Goal: Find specific fact: Find specific fact

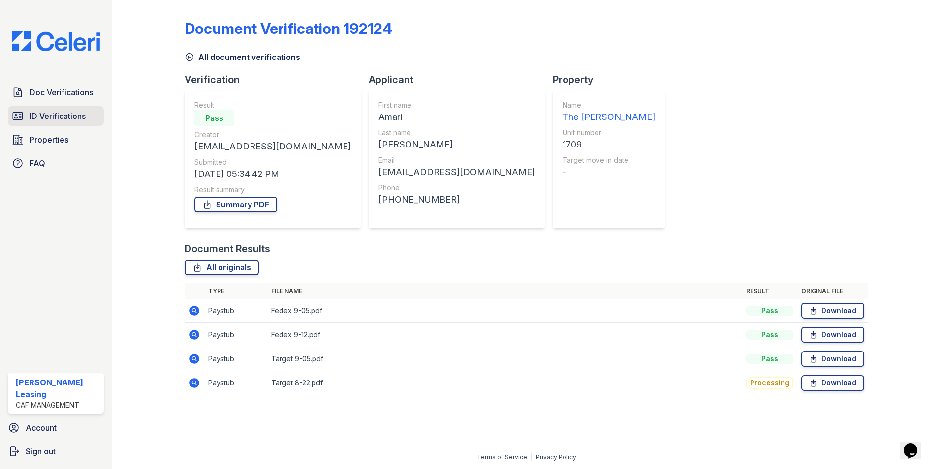
click at [52, 113] on span "ID Verifications" at bounding box center [58, 116] width 56 height 12
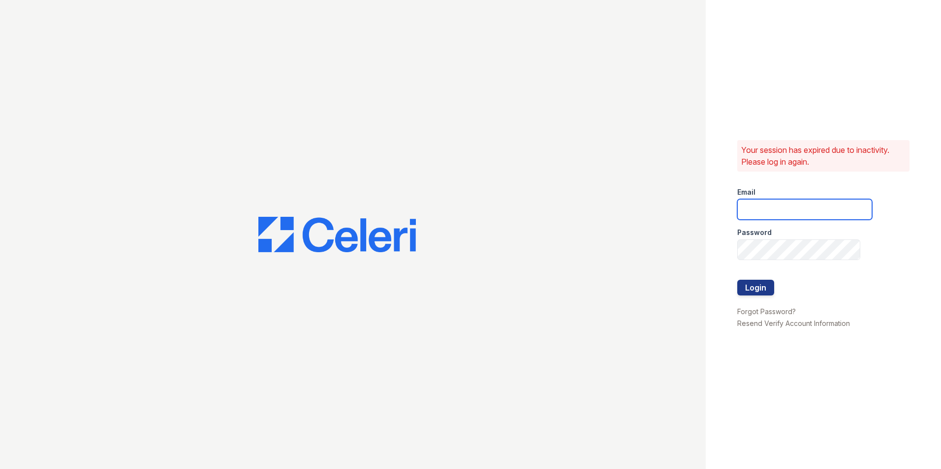
type input "[EMAIL_ADDRESS][DOMAIN_NAME]"
click at [750, 288] on button "Login" at bounding box center [755, 288] width 37 height 16
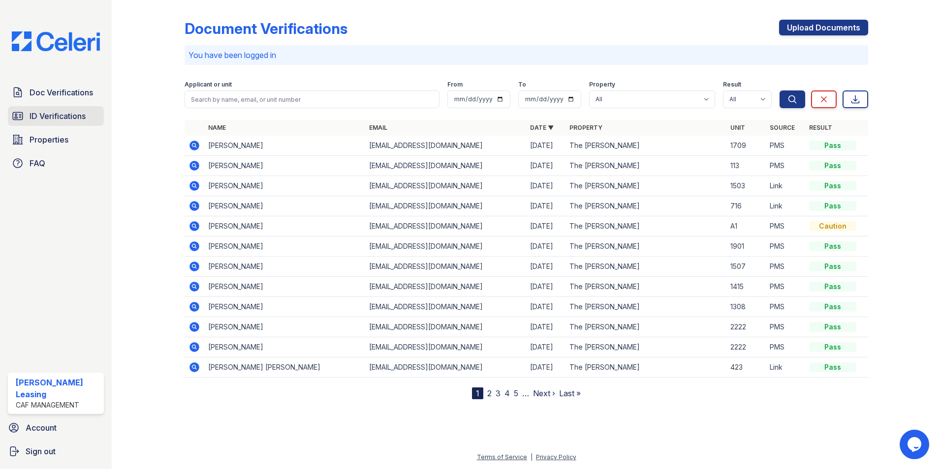
click at [52, 113] on span "ID Verifications" at bounding box center [58, 116] width 56 height 12
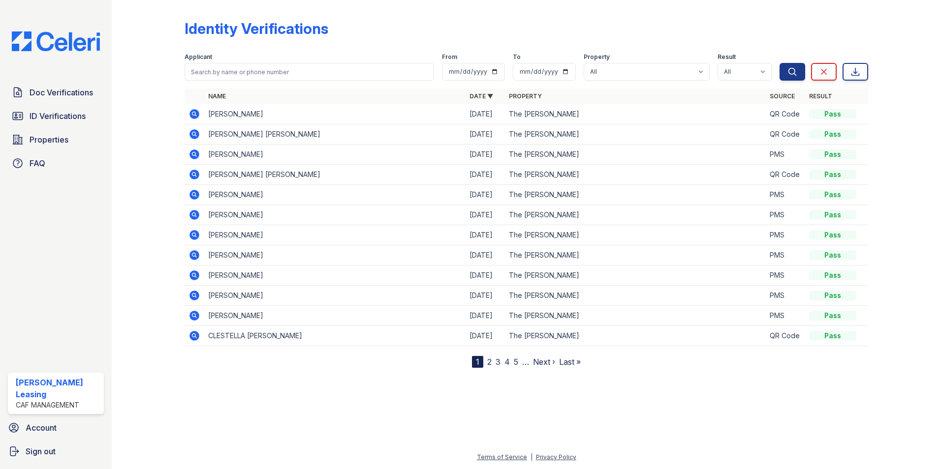
click at [193, 135] on icon at bounding box center [193, 133] width 2 height 2
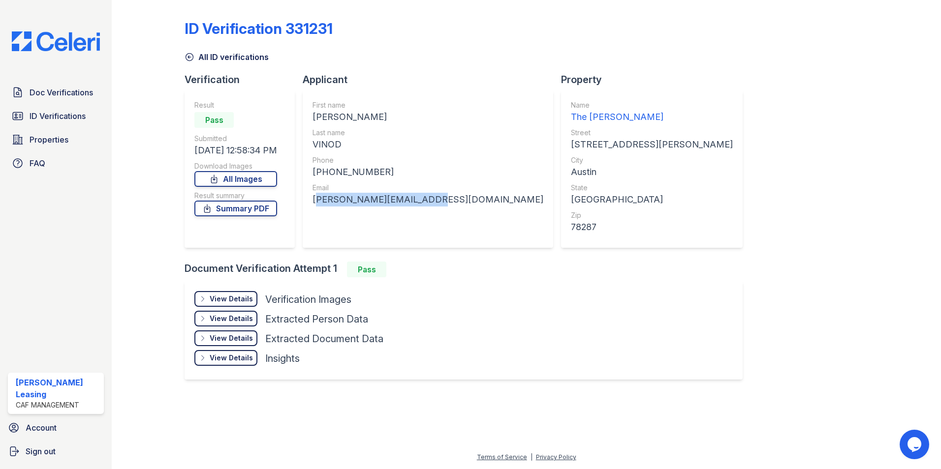
drag, startPoint x: 422, startPoint y: 201, endPoint x: 312, endPoint y: 210, distance: 110.1
click at [312, 210] on div "First name VIDHU Last name VINOD Phone +15162078115 Email vidhu.vinod95@gmail.c…" at bounding box center [428, 169] width 250 height 157
drag, startPoint x: 312, startPoint y: 210, endPoint x: 365, endPoint y: 198, distance: 53.9
copy div "vidhu.vinod95@gmail.com"
click at [762, 162] on div "ID Verification 331231 All ID verifications Verification Result Pass Submitted …" at bounding box center [527, 199] width 684 height 390
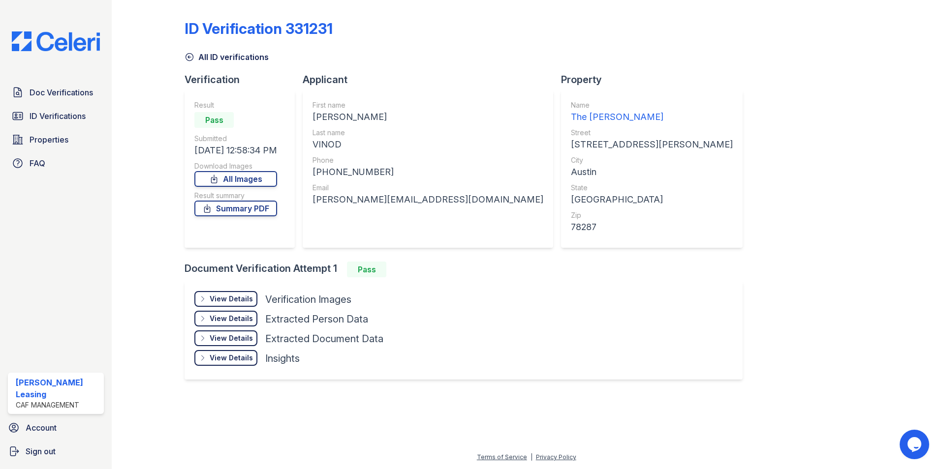
drag, startPoint x: 340, startPoint y: 144, endPoint x: 312, endPoint y: 145, distance: 28.1
click at [312, 145] on div "First name VIDHU Last name VINOD Phone +15162078115 Email vidhu.vinod95@gmail.c…" at bounding box center [428, 169] width 250 height 157
drag, startPoint x: 312, startPoint y: 145, endPoint x: 323, endPoint y: 143, distance: 12.0
copy div "VINOD"
click at [333, 119] on div "VIDHU" at bounding box center [427, 117] width 231 height 14
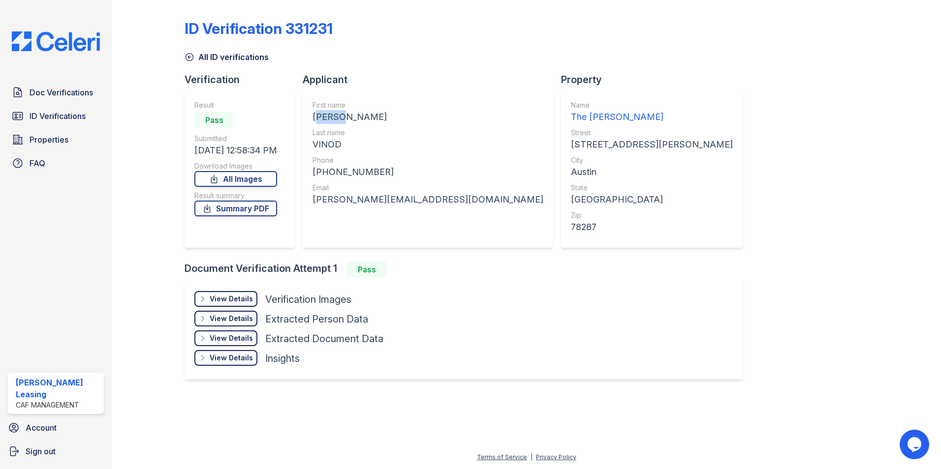
click at [333, 119] on div "VIDHU" at bounding box center [427, 117] width 231 height 14
copy div "VIDHU"
drag, startPoint x: 376, startPoint y: 169, endPoint x: 323, endPoint y: 175, distance: 53.0
click at [323, 175] on div "+15162078115" at bounding box center [427, 172] width 231 height 14
copy div "5162078115"
